Goal: Information Seeking & Learning: Learn about a topic

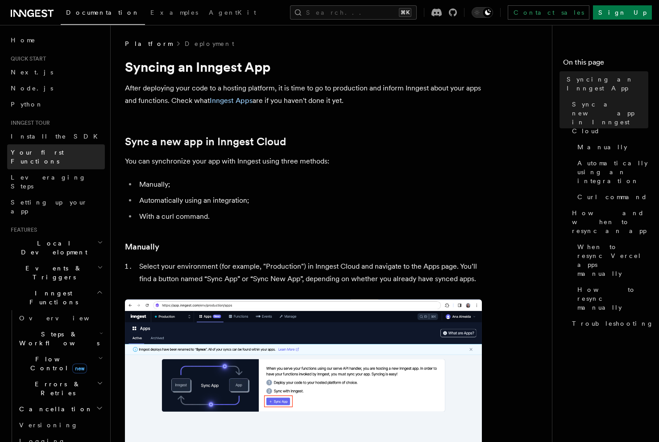
click at [50, 154] on span "Your first Functions" at bounding box center [37, 157] width 53 height 16
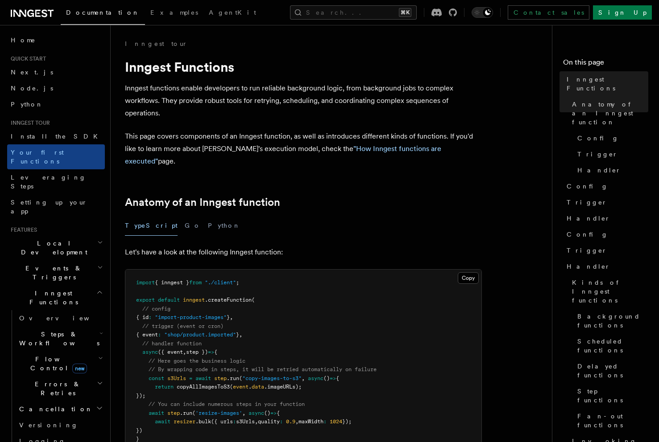
scroll to position [53, 0]
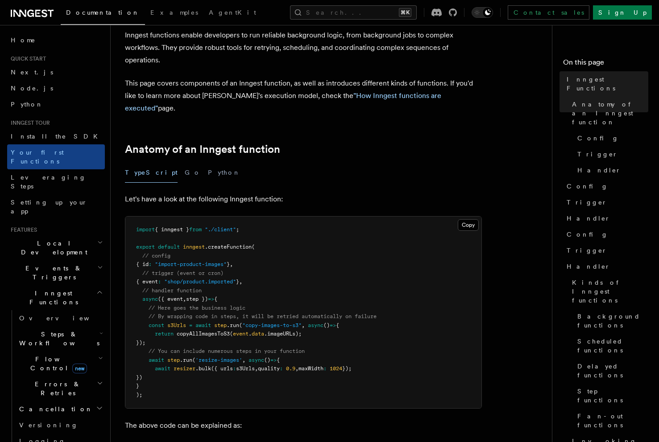
click at [53, 128] on li "Inngest tour Install the SDK Your first Functions Leveraging Steps Setting up y…" at bounding box center [56, 170] width 98 height 100
click at [54, 131] on link "Install the SDK" at bounding box center [56, 136] width 98 height 16
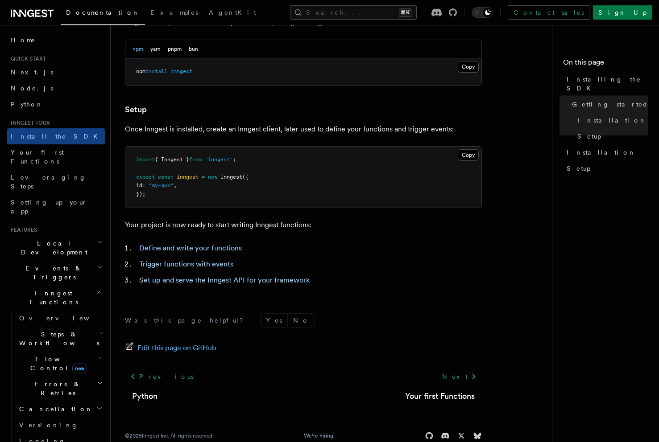
scroll to position [281, 0]
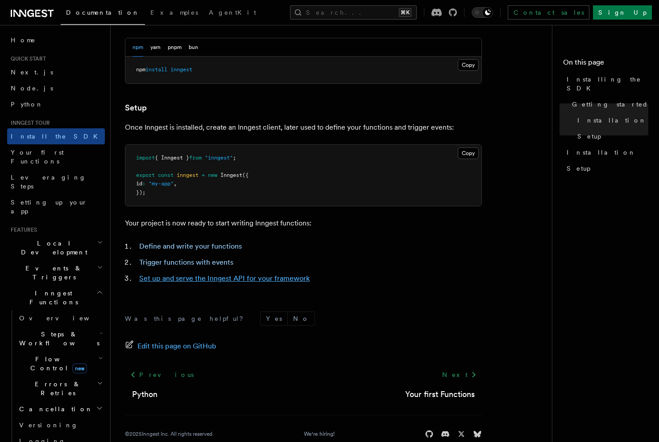
click at [185, 282] on link "Set up and serve the Inngest API for your framework" at bounding box center [224, 278] width 170 height 8
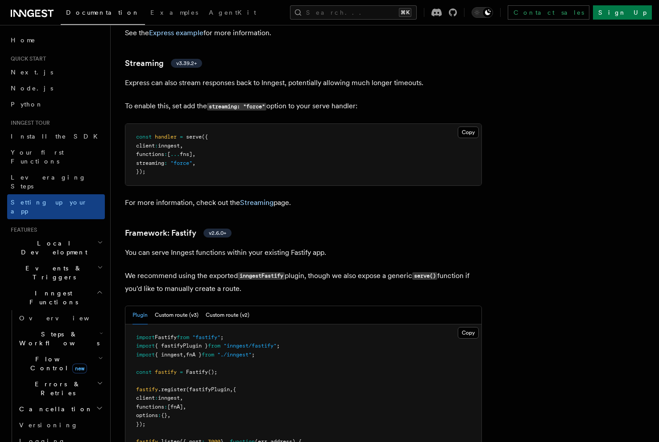
scroll to position [2867, 0]
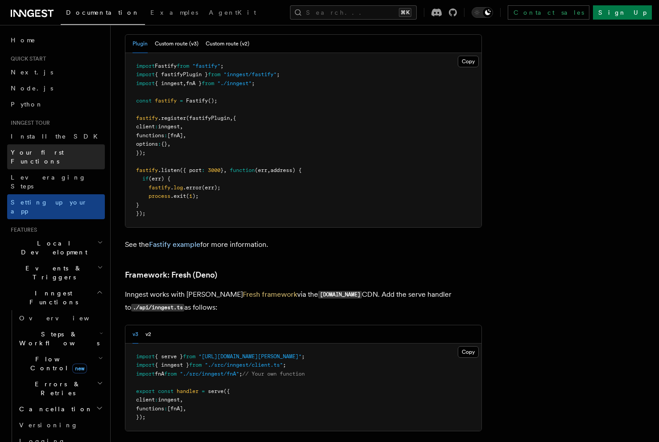
click at [54, 154] on span "Your first Functions" at bounding box center [37, 157] width 53 height 16
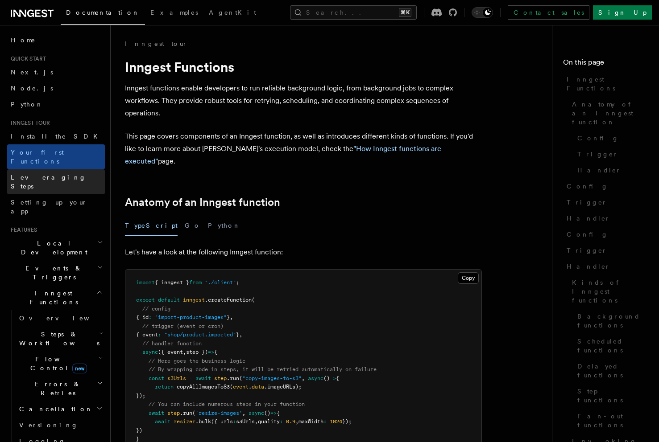
click at [54, 174] on span "Leveraging Steps" at bounding box center [48, 182] width 75 height 16
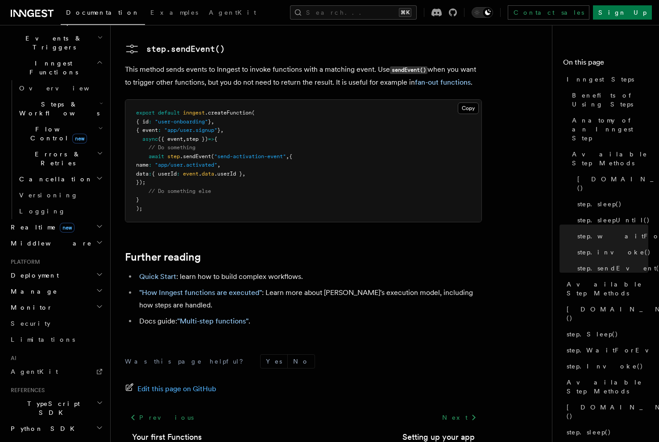
scroll to position [271, 0]
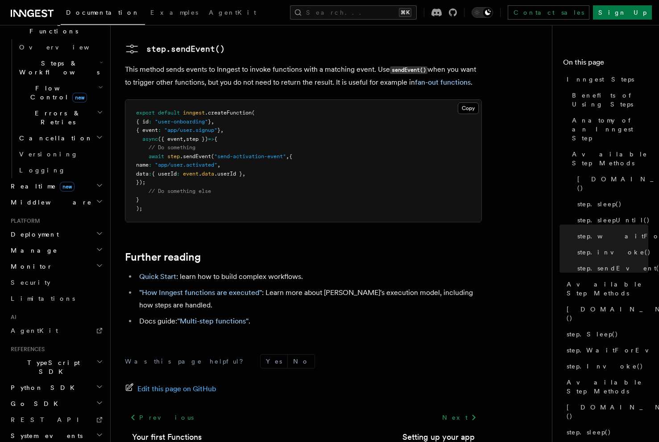
click at [45, 227] on h2 "Deployment" at bounding box center [56, 235] width 98 height 16
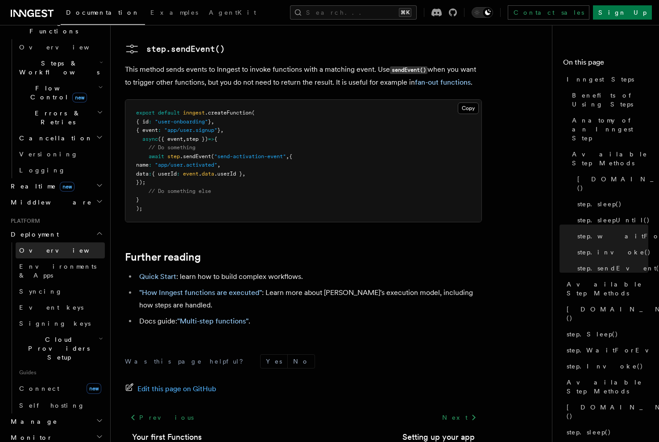
click at [63, 243] on link "Overview" at bounding box center [60, 251] width 89 height 16
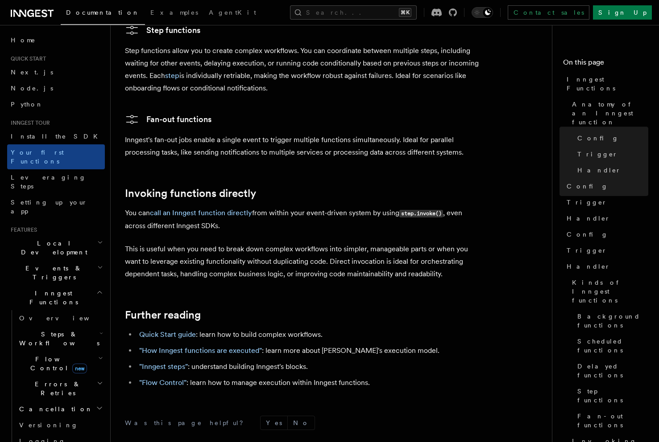
scroll to position [1746, 0]
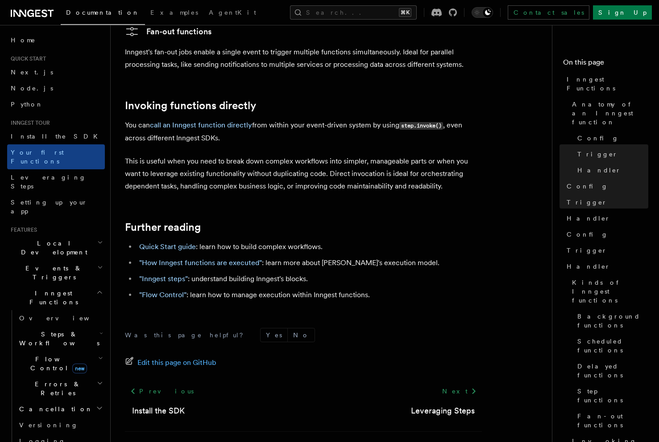
click at [328, 155] on p "This is useful when you need to break down complex workflows into simpler, mana…" at bounding box center [303, 173] width 357 height 37
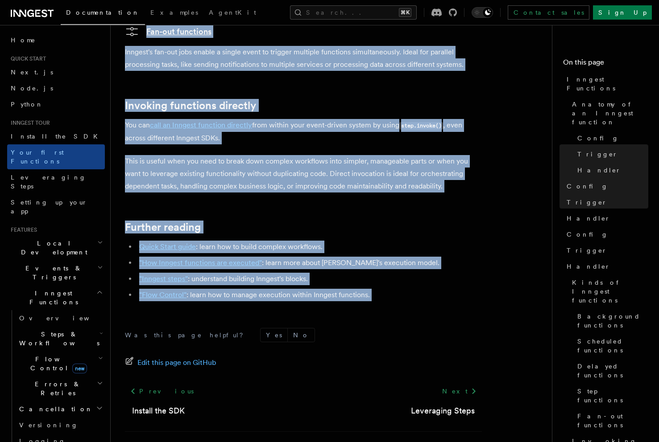
drag, startPoint x: 125, startPoint y: 65, endPoint x: 482, endPoint y: 284, distance: 418.9
copy article "Inngest Functions Inngest functions enable developers to run reliable backgroun…"
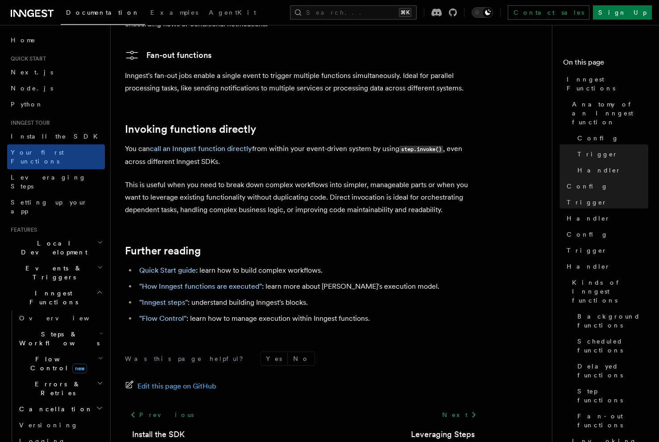
scroll to position [1722, 0]
click at [67, 194] on link "Setting up your app" at bounding box center [56, 206] width 98 height 25
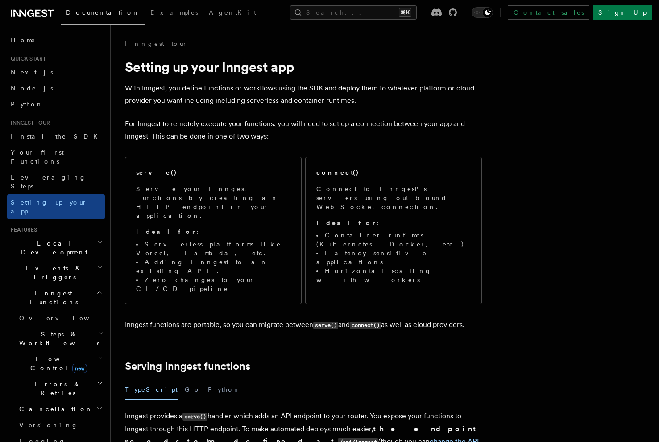
click at [68, 235] on h2 "Local Development" at bounding box center [56, 247] width 98 height 25
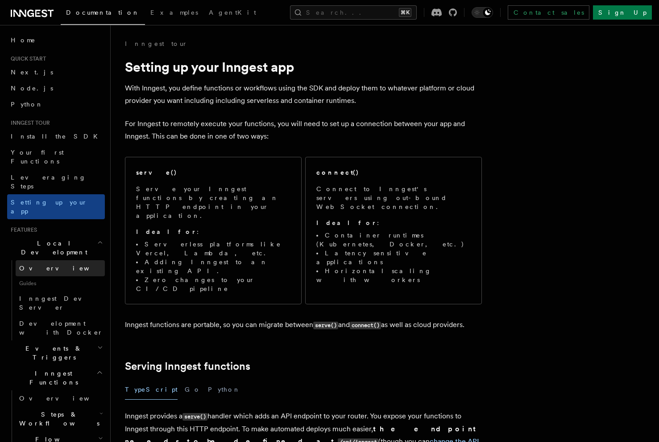
click at [65, 260] on link "Overview" at bounding box center [60, 268] width 89 height 16
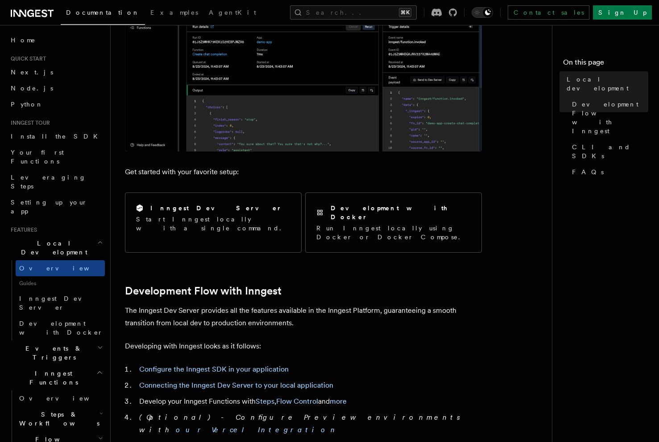
scroll to position [263, 0]
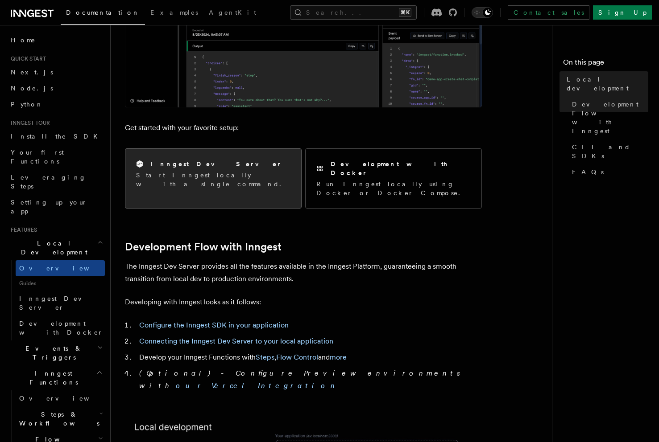
click at [264, 171] on div "Inngest Dev Server Start Inngest locally with a single command." at bounding box center [213, 174] width 176 height 50
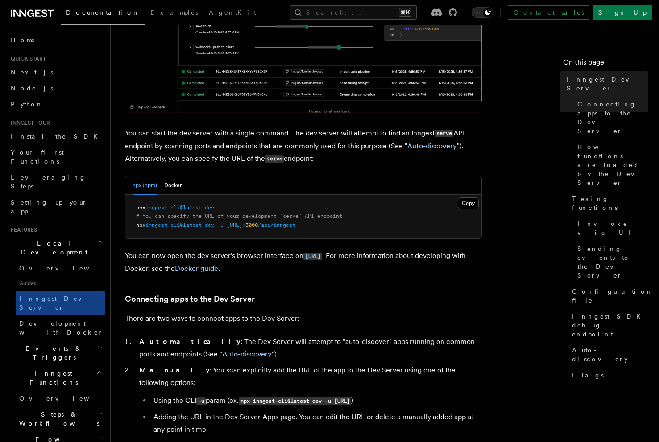
scroll to position [279, 0]
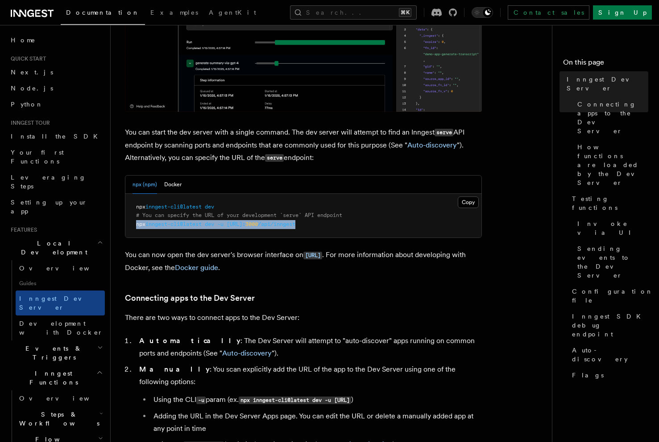
drag, startPoint x: 136, startPoint y: 224, endPoint x: 415, endPoint y: 223, distance: 279.7
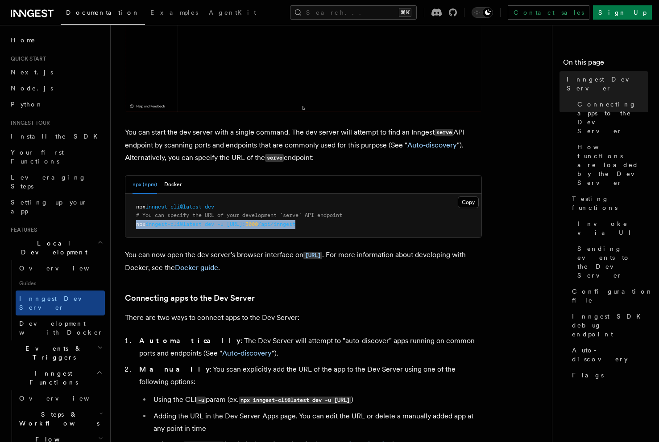
click at [415, 223] on pre "npx inngest-cli@latest dev # You can specify the URL of your development `serve…" at bounding box center [303, 216] width 356 height 44
copy span "npx inngest-cli@latest dev -u http://localhost: 3000 /api/inngest"
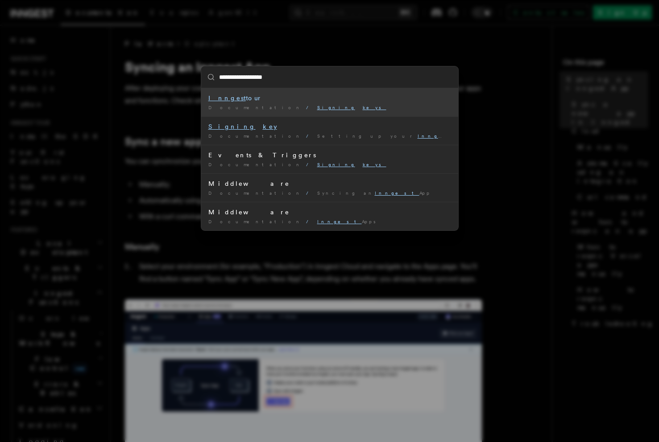
click at [294, 100] on div "Inngest tour" at bounding box center [329, 98] width 243 height 9
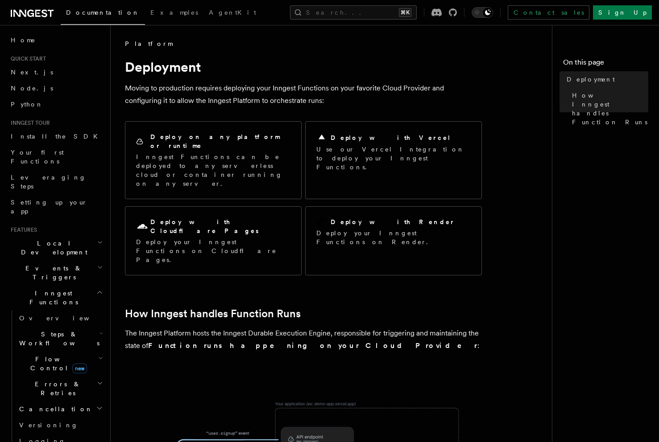
scroll to position [271, 0]
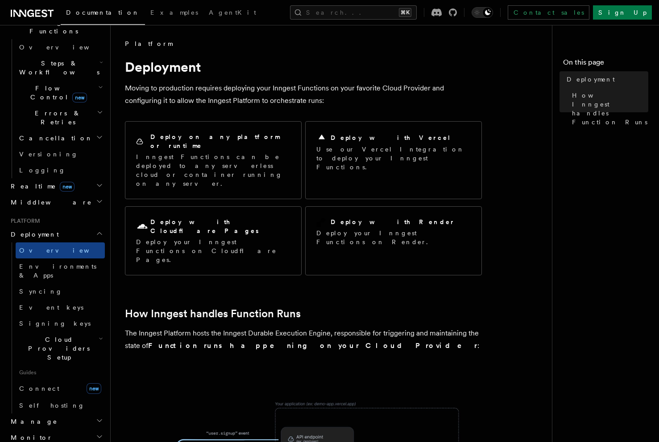
click at [475, 32] on main "Platform Deployment Moving to production requires deploying your Inngest Functi…" at bounding box center [342, 417] width 434 height 785
click at [417, 17] on button "Search... ⌘K" at bounding box center [353, 12] width 127 height 14
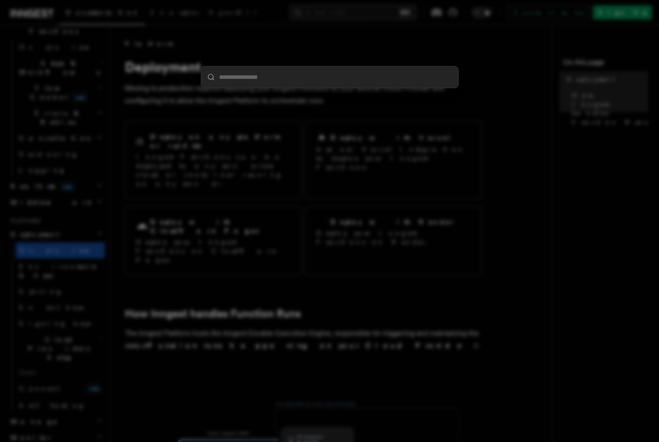
type input "********"
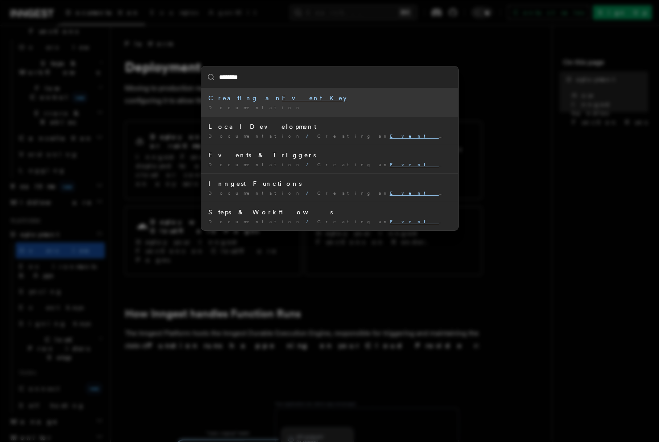
click at [318, 105] on div "Documentation /" at bounding box center [329, 107] width 243 height 7
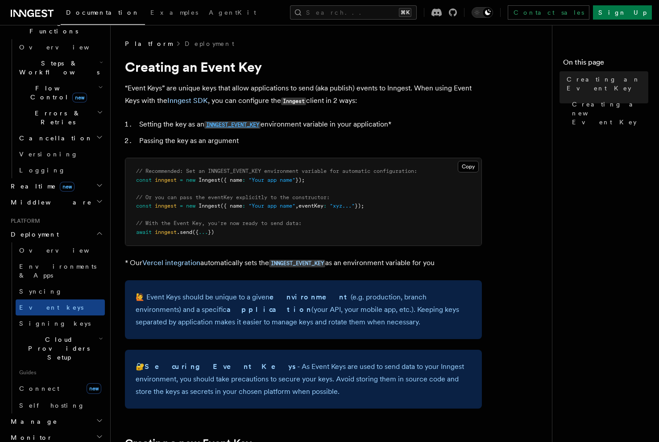
click at [228, 120] on link "INNGEST_EVENT_KEY" at bounding box center [232, 124] width 56 height 8
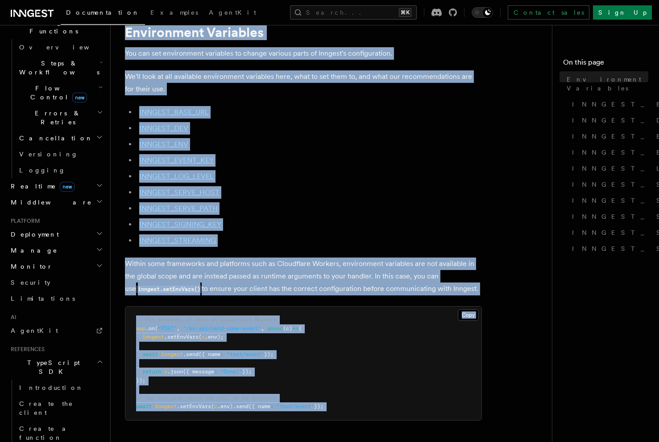
click at [228, 120] on ul "INNGEST_BASE_URL INNGEST_DEV INNGEST_ENV INNGEST_EVENT_KEY INNGEST_LOG_LEVEL IN…" at bounding box center [303, 176] width 357 height 141
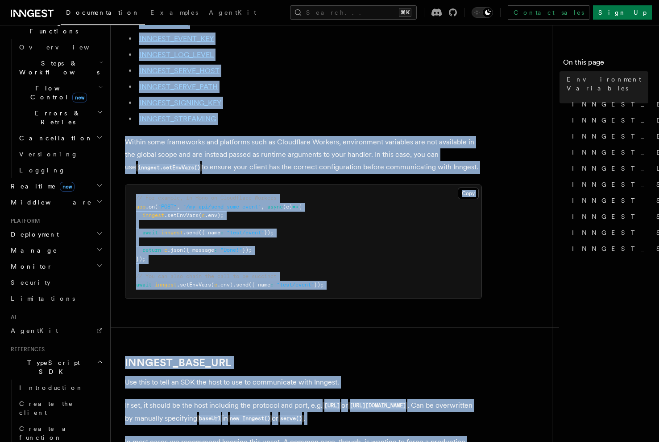
scroll to position [157, 0]
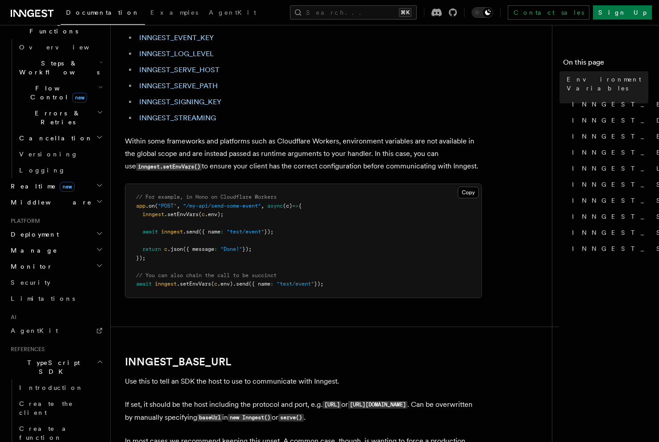
click at [261, 233] on span ""test/event"" at bounding box center [245, 232] width 37 height 6
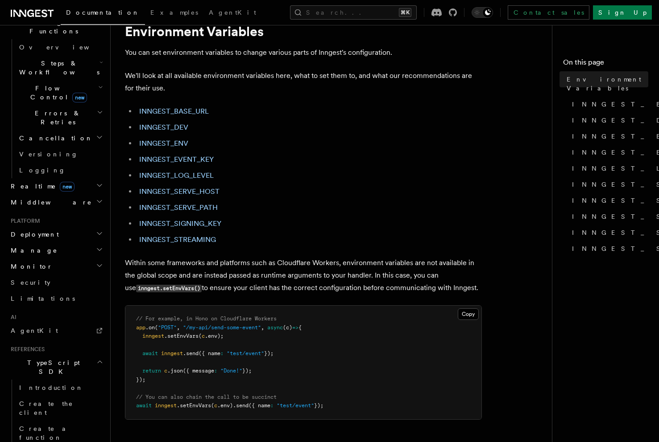
scroll to position [37, 0]
click at [200, 159] on link "INNGEST_EVENT_KEY" at bounding box center [176, 158] width 74 height 8
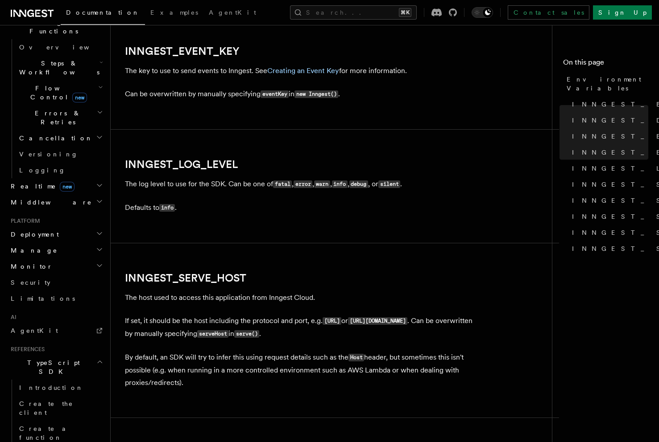
scroll to position [1018, 0]
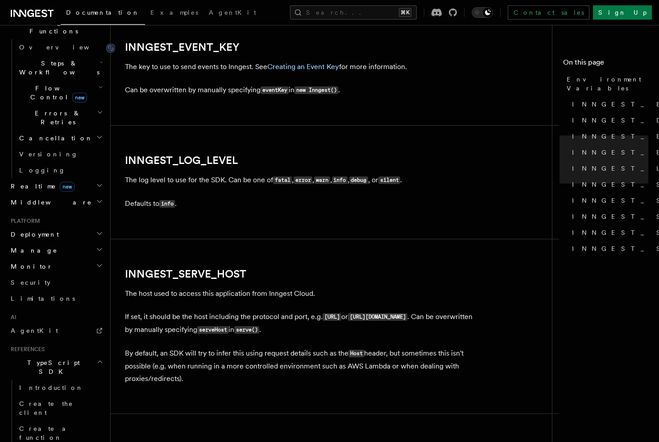
click at [199, 49] on link "INNGEST_EVENT_KEY" at bounding box center [182, 47] width 115 height 12
click at [203, 45] on link "INNGEST_EVENT_KEY" at bounding box center [182, 47] width 115 height 12
click at [256, 50] on h2 "INNGEST_EVENT_KEY" at bounding box center [303, 47] width 357 height 12
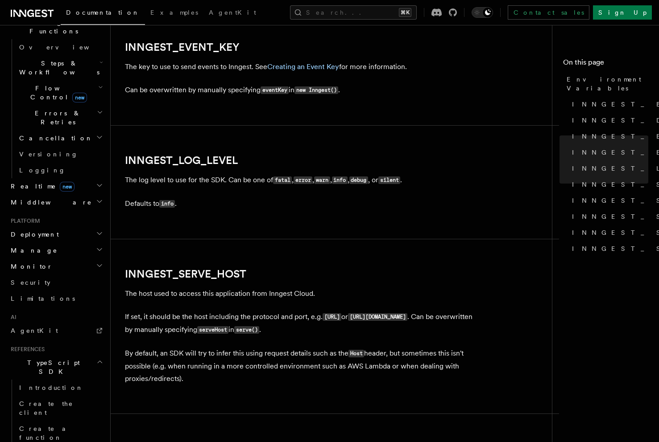
click at [289, 60] on article "References TypeScript SDK Using the SDK Environment Variables You can set envir…" at bounding box center [335, 72] width 420 height 2103
click at [289, 65] on link "Creating an Event Key" at bounding box center [303, 66] width 72 height 8
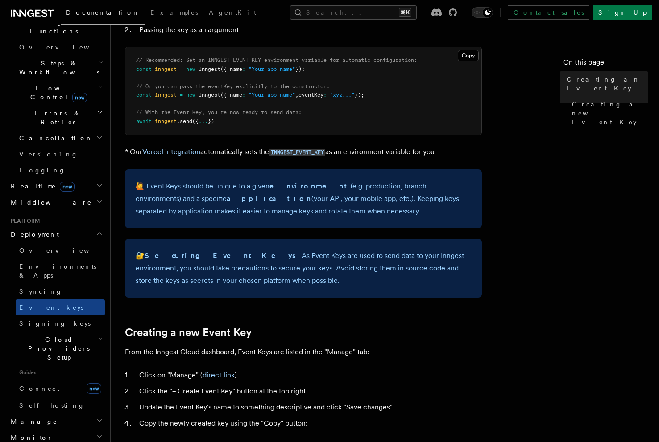
scroll to position [114, 0]
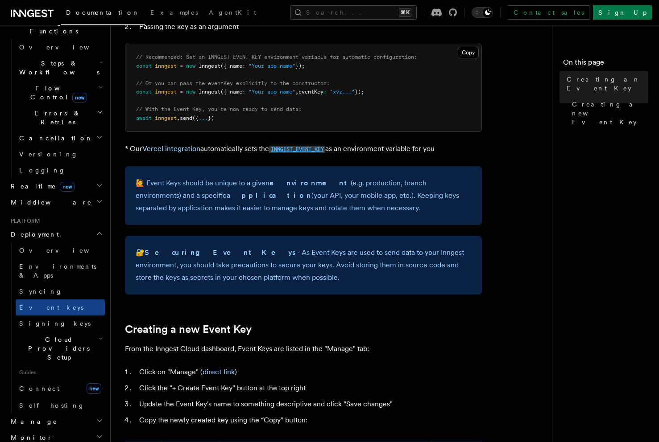
click at [287, 150] on code "INNGEST_EVENT_KEY" at bounding box center [297, 150] width 56 height 8
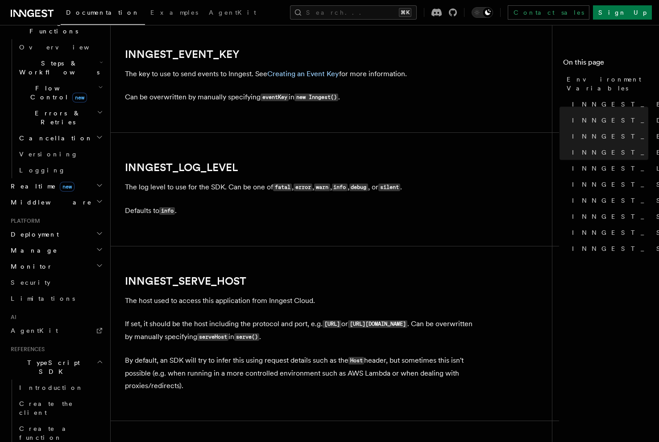
scroll to position [1018, 0]
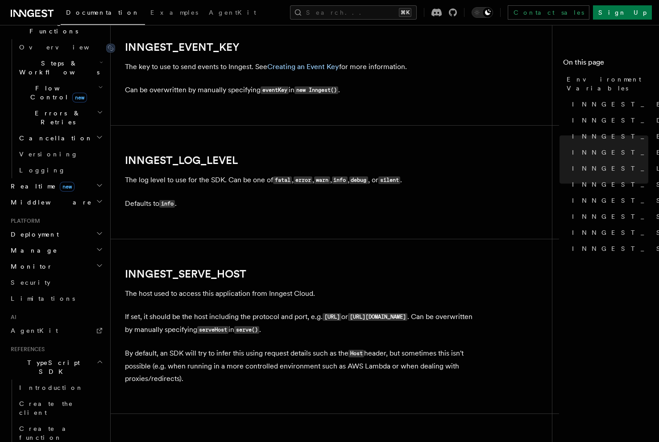
click at [161, 52] on link "INNGEST_EVENT_KEY" at bounding box center [182, 47] width 115 height 12
drag, startPoint x: 252, startPoint y: 48, endPoint x: 111, endPoint y: 47, distance: 141.8
click at [125, 47] on h2 "INNGEST_EVENT_KEY" at bounding box center [303, 47] width 357 height 12
copy link "INNGEST_EVENT_KEY"
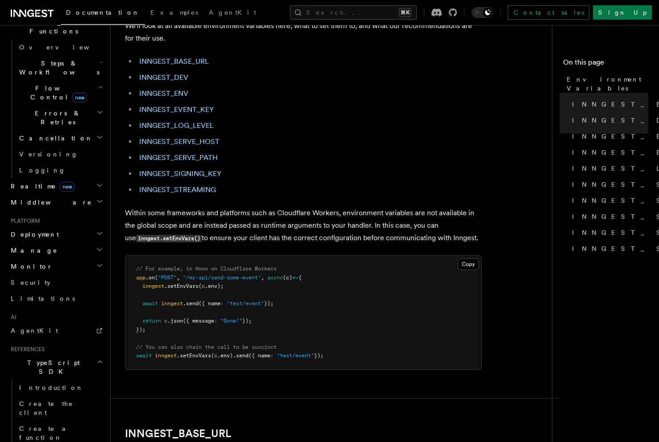
scroll to position [0, 0]
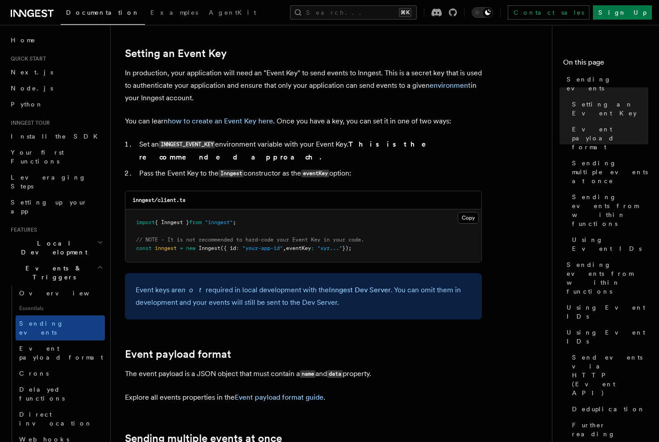
scroll to position [666, 0]
click at [354, 211] on pre "import { Inngest } from "inngest" ; // NOTE - It is not recommended to hard-cod…" at bounding box center [303, 236] width 356 height 53
click at [230, 123] on link "how to create an Event Key here" at bounding box center [220, 121] width 105 height 8
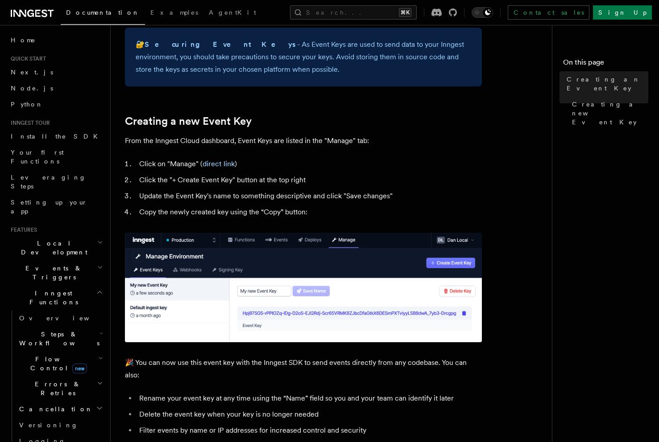
scroll to position [325, 0]
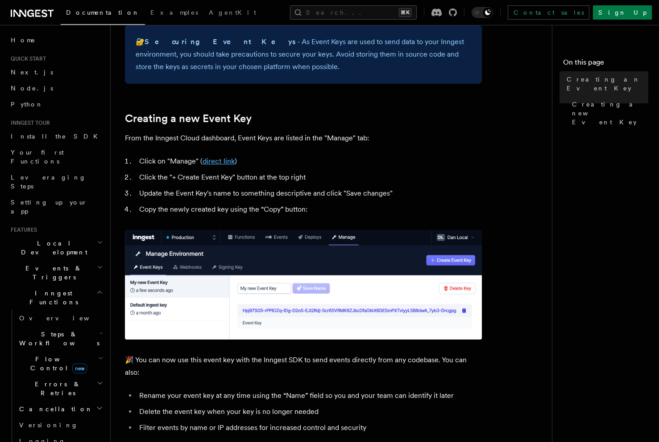
click at [214, 163] on link "direct link" at bounding box center [218, 161] width 32 height 8
